Goal: Task Accomplishment & Management: Manage account settings

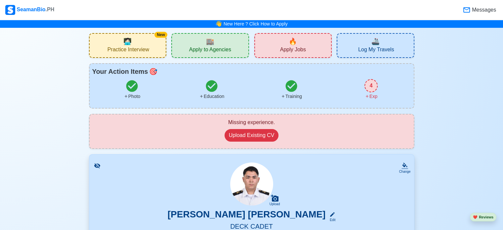
click at [11, 9] on img at bounding box center [10, 10] width 10 height 10
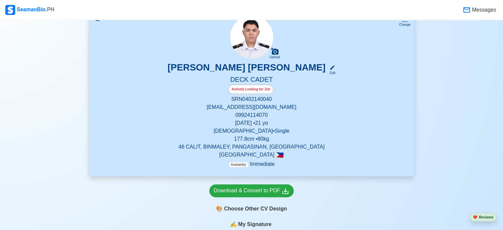
scroll to position [198, 0]
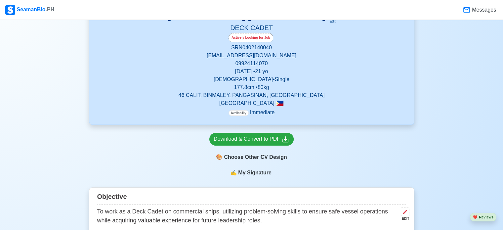
click at [324, 59] on p "[EMAIL_ADDRESS][DOMAIN_NAME]" at bounding box center [251, 56] width 309 height 8
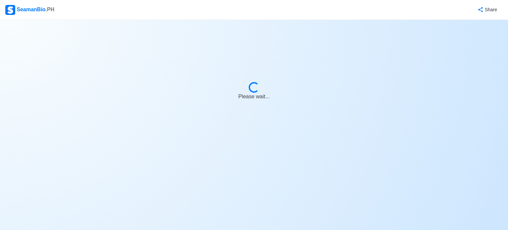
select select "Actively Looking for Job"
select select "Visible for Hiring"
select select "Single"
select select "[DEMOGRAPHIC_DATA]"
select select "PH"
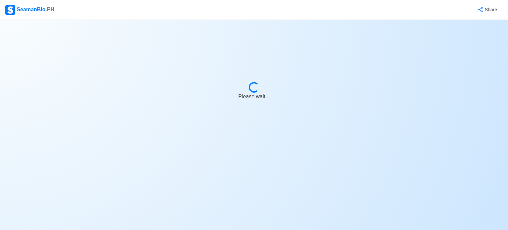
select select "4102416000000"
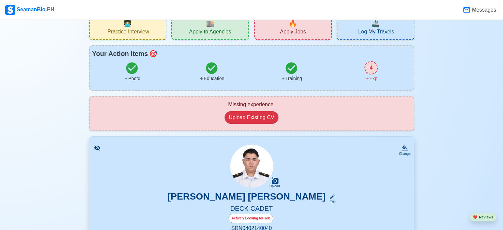
scroll to position [66, 0]
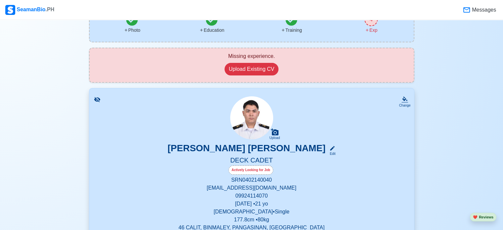
click at [15, 6] on img at bounding box center [10, 10] width 10 height 10
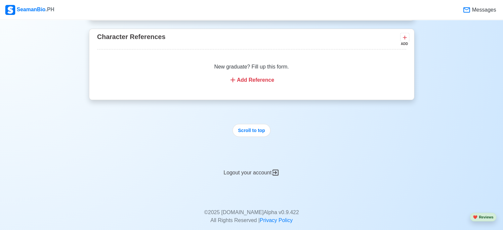
scroll to position [1207, 0]
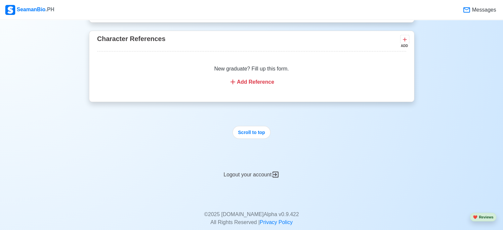
click at [246, 173] on div "Logout your account" at bounding box center [251, 170] width 325 height 16
